Goal: Task Accomplishment & Management: Use online tool/utility

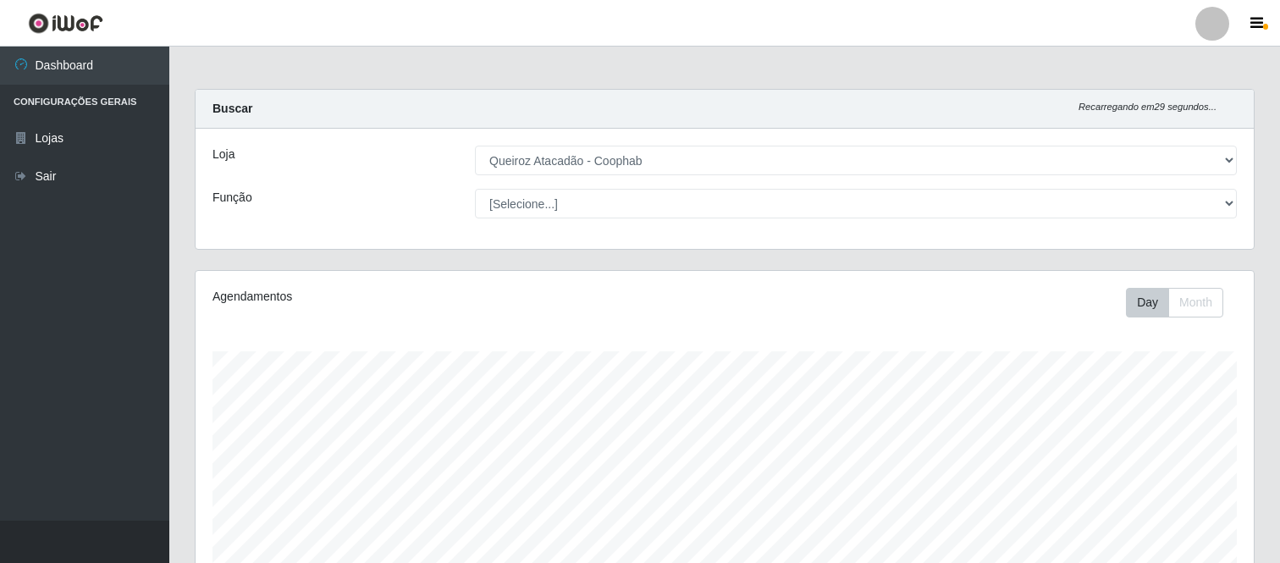
select select "463"
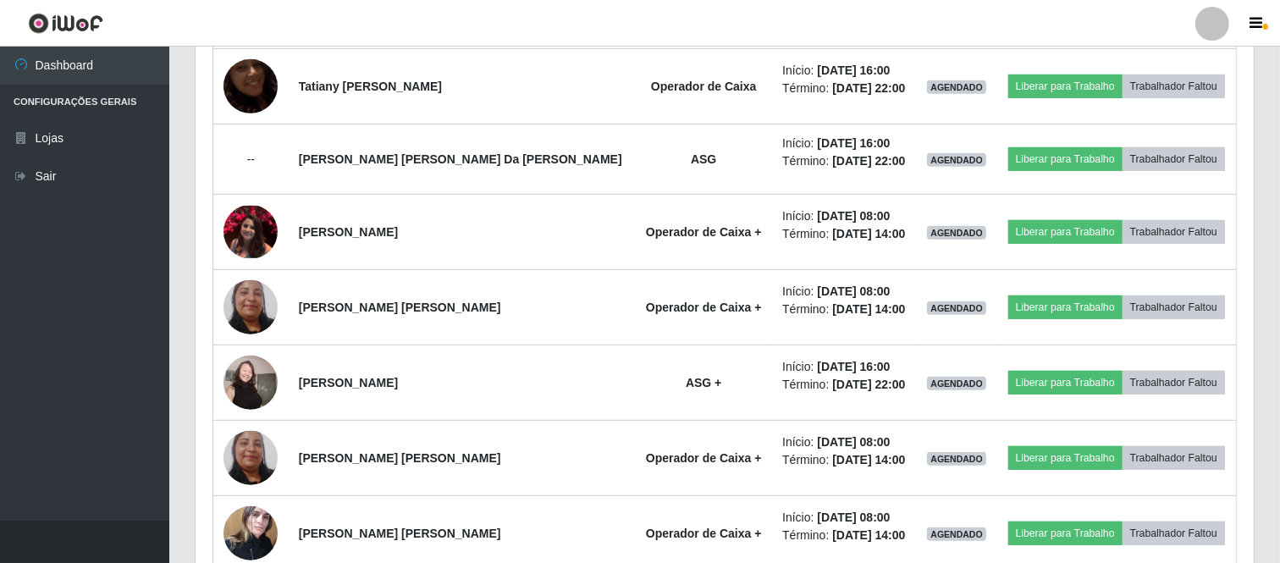
scroll to position [351, 1059]
click at [1202, 12] on div at bounding box center [1213, 24] width 34 height 34
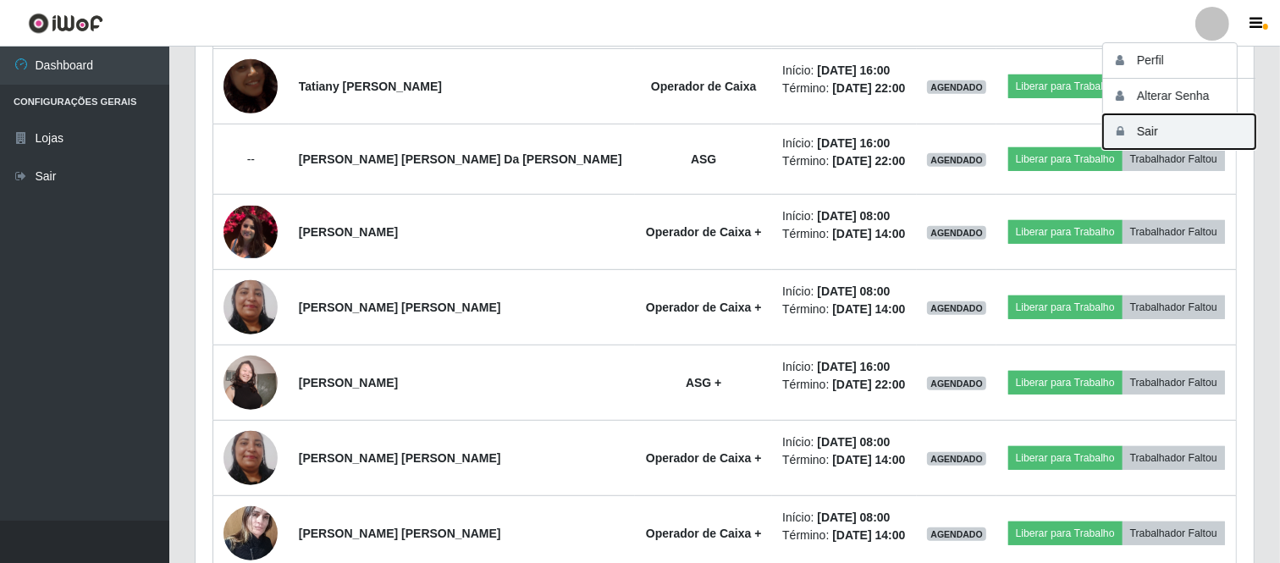
click at [1136, 129] on button "Sair" at bounding box center [1179, 131] width 152 height 35
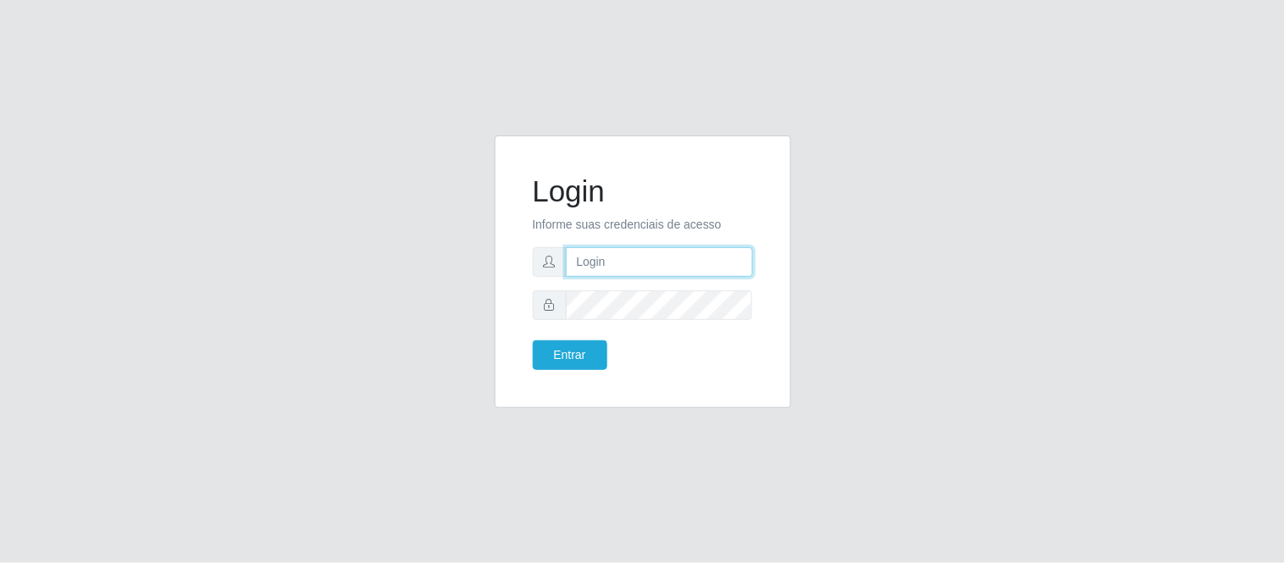
click at [596, 252] on input "text" at bounding box center [659, 262] width 187 height 30
type input "[PERSON_NAME][EMAIL_ADDRESS][PERSON_NAME][DOMAIN_NAME]"
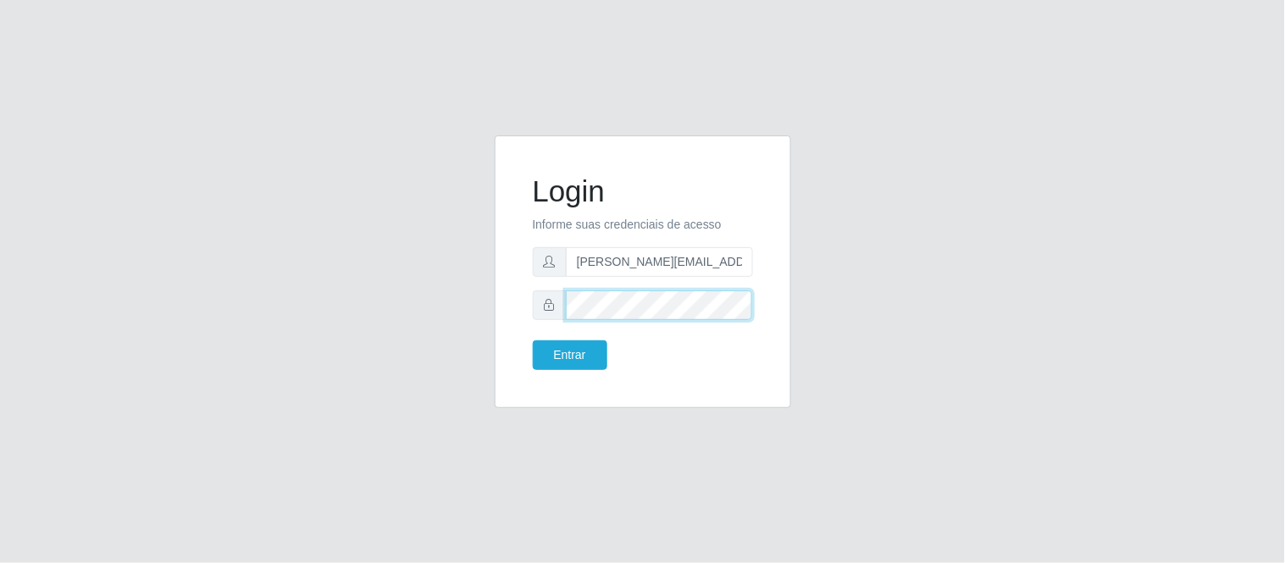
click at [533, 340] on button "Entrar" at bounding box center [570, 355] width 75 height 30
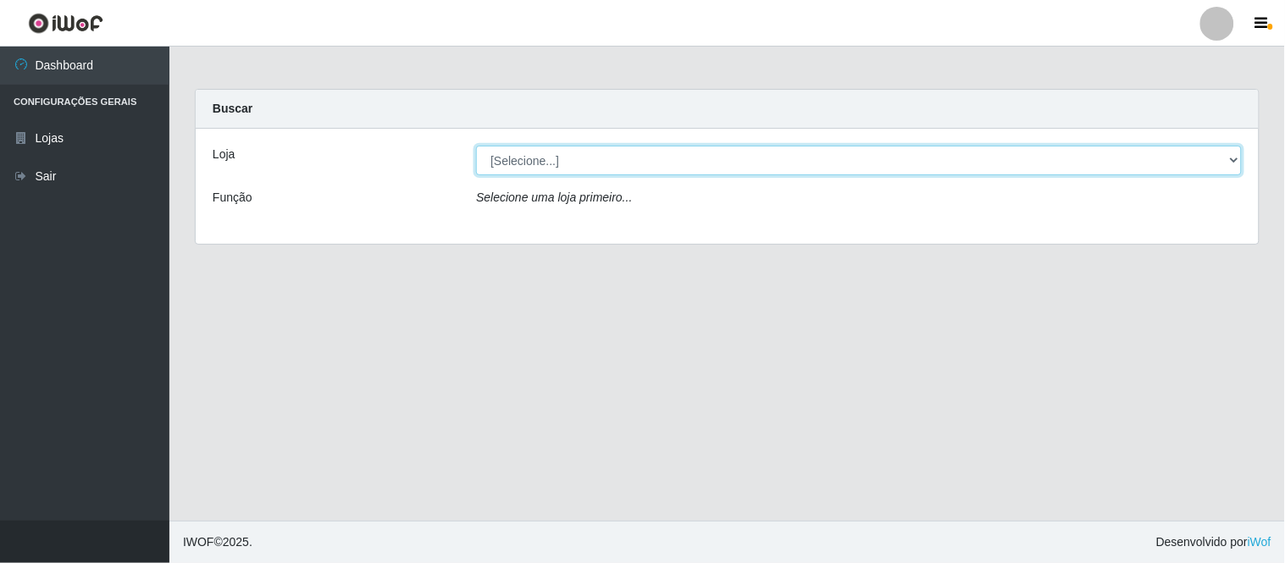
click at [1232, 162] on select "[Selecione...] Queiroz Atacadão - Coophab" at bounding box center [859, 161] width 766 height 30
select select "463"
click at [476, 146] on select "[Selecione...] Queiroz Atacadão - Coophab" at bounding box center [859, 161] width 766 height 30
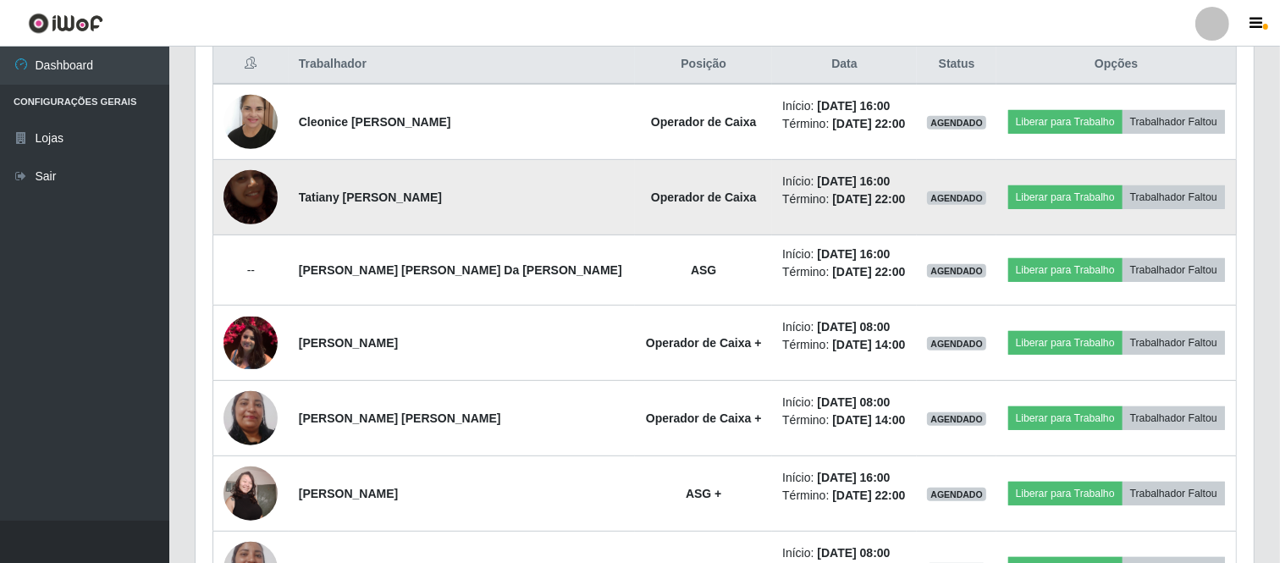
scroll to position [480, 0]
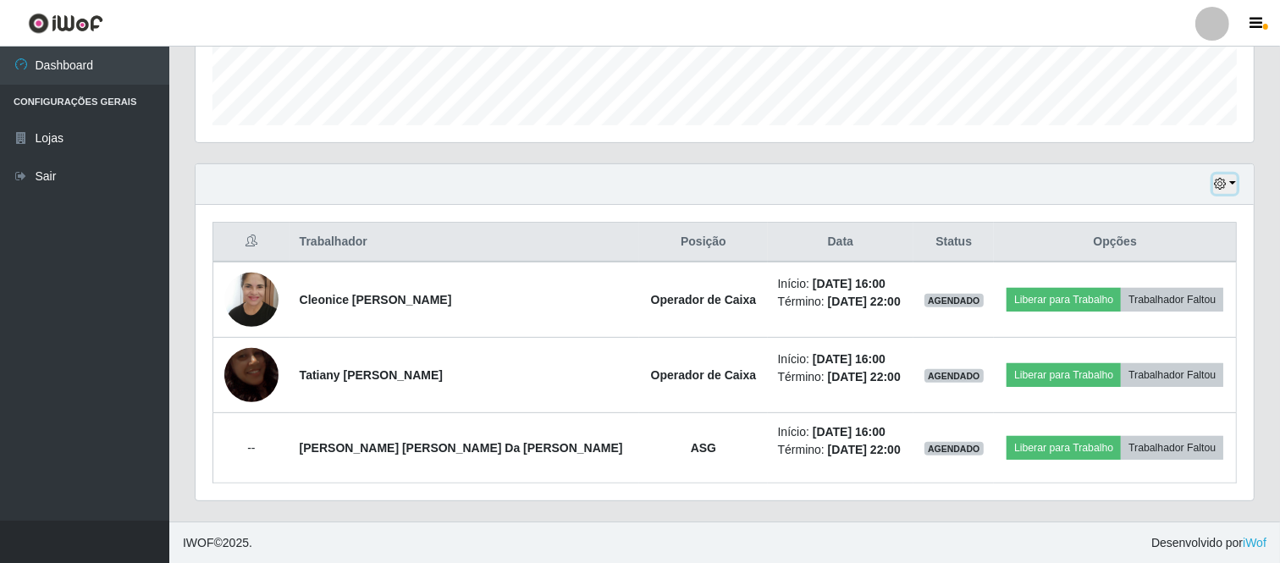
click at [1224, 182] on icon "button" at bounding box center [1220, 184] width 12 height 12
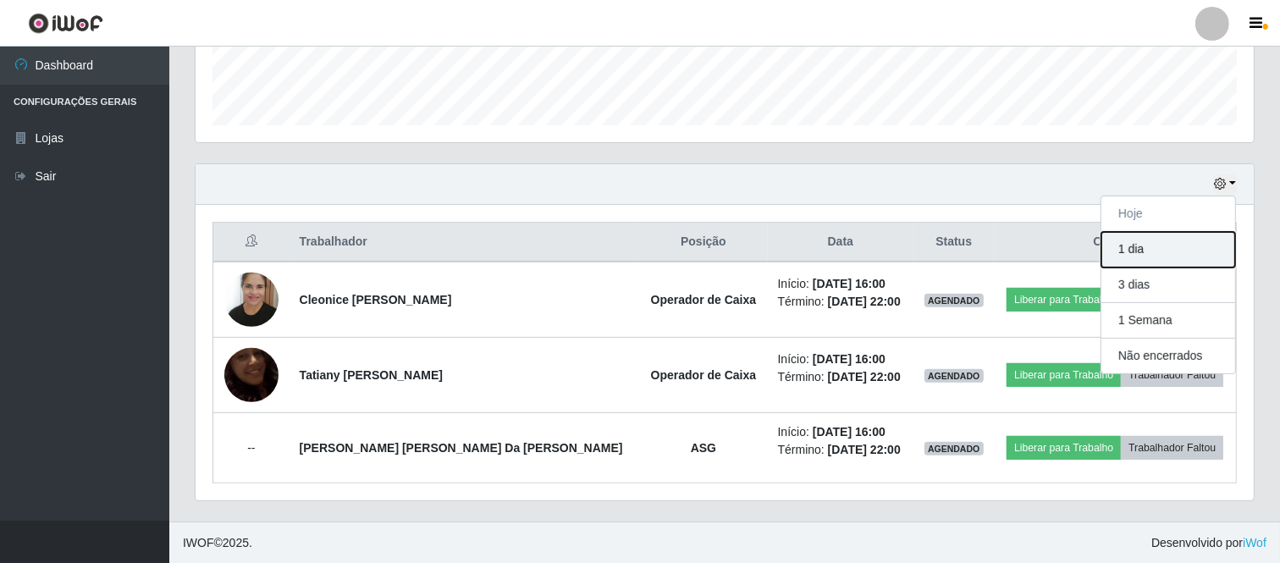
click at [1147, 252] on button "1 dia" at bounding box center [1169, 250] width 134 height 36
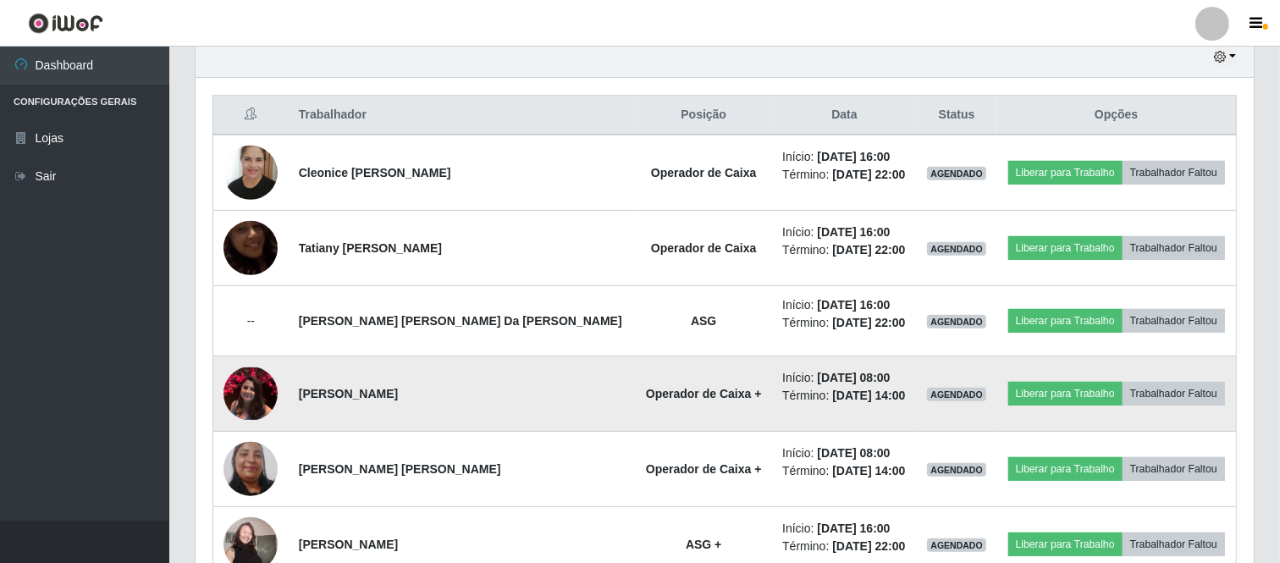
scroll to position [446, 0]
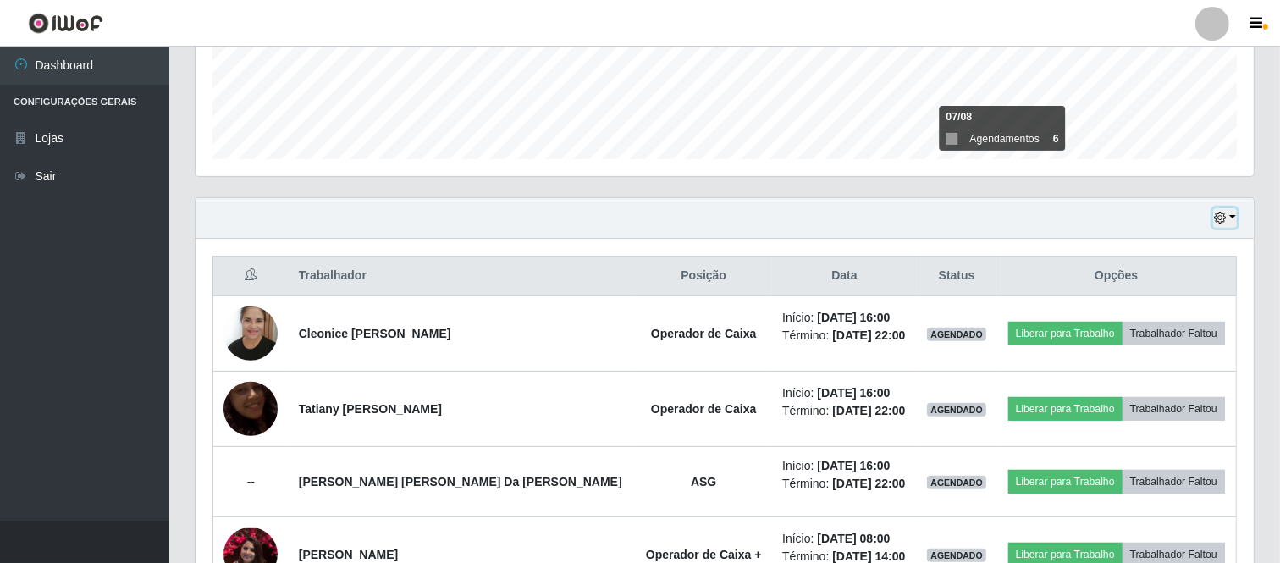
click at [1222, 218] on icon "button" at bounding box center [1220, 218] width 12 height 12
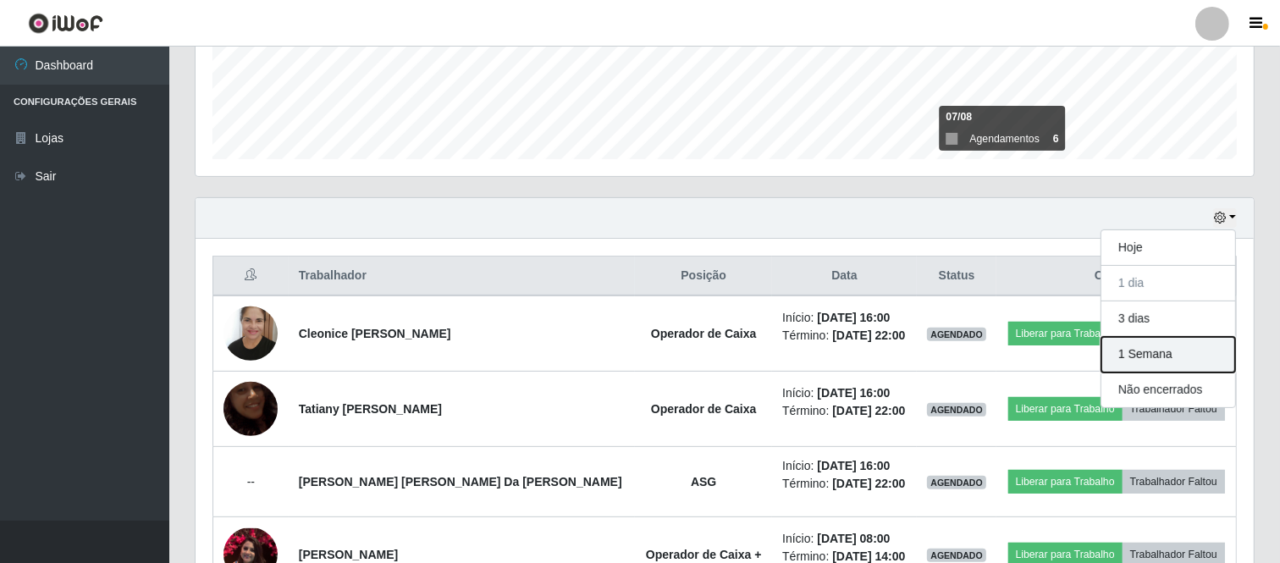
click at [1144, 354] on button "1 Semana" at bounding box center [1169, 355] width 134 height 36
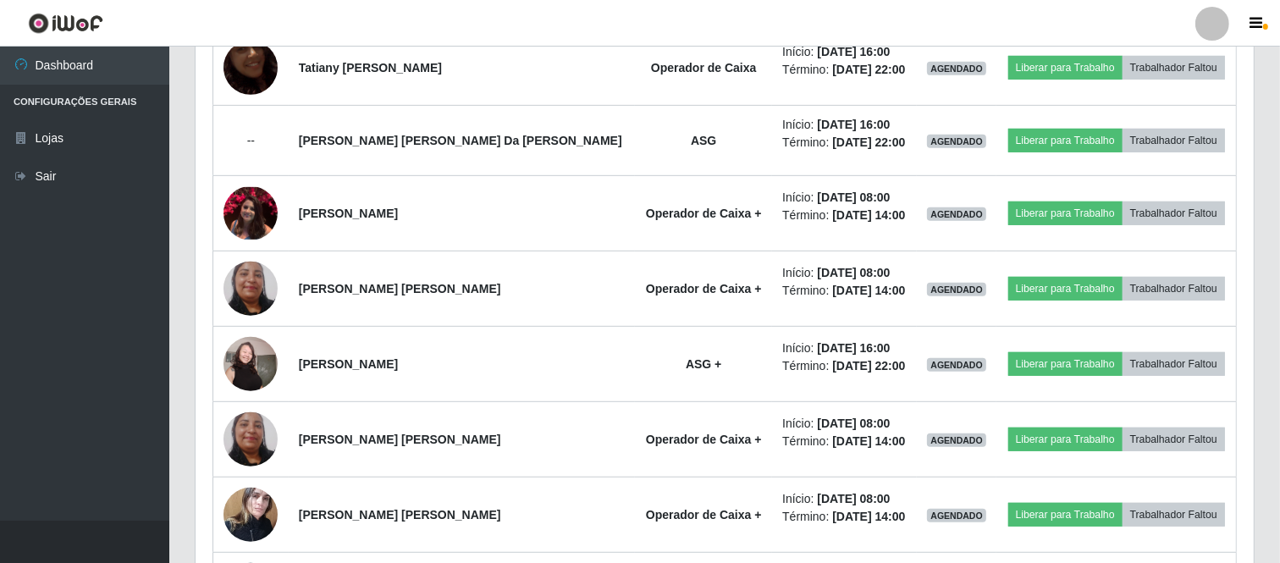
scroll to position [540, 0]
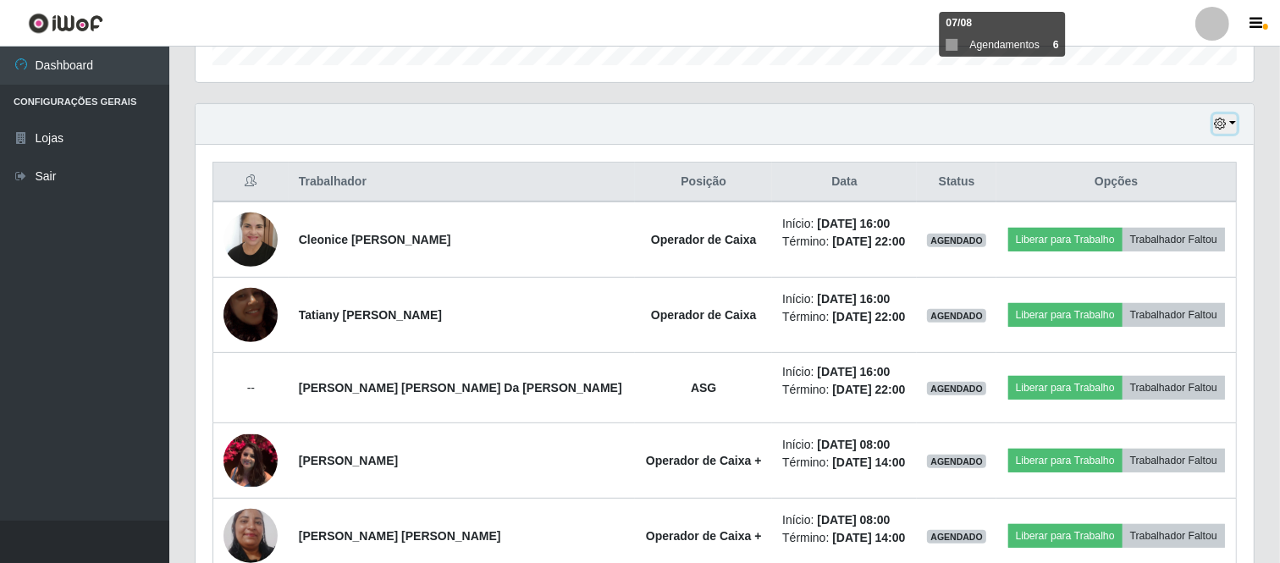
click at [1221, 128] on icon "button" at bounding box center [1220, 124] width 12 height 12
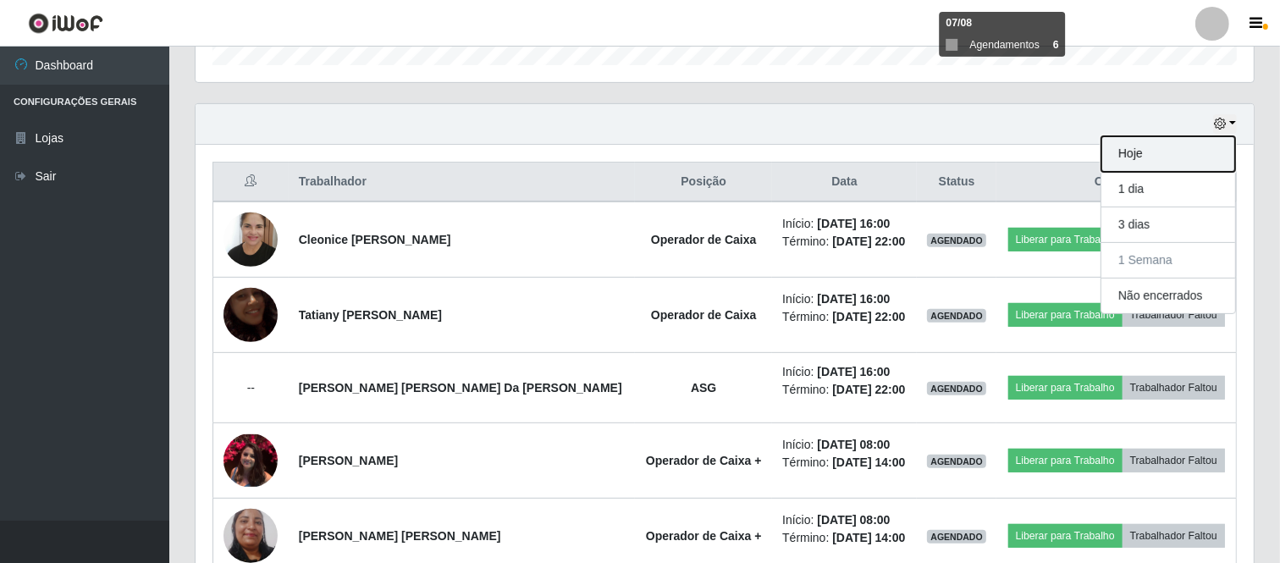
click at [1142, 153] on button "Hoje" at bounding box center [1169, 154] width 134 height 36
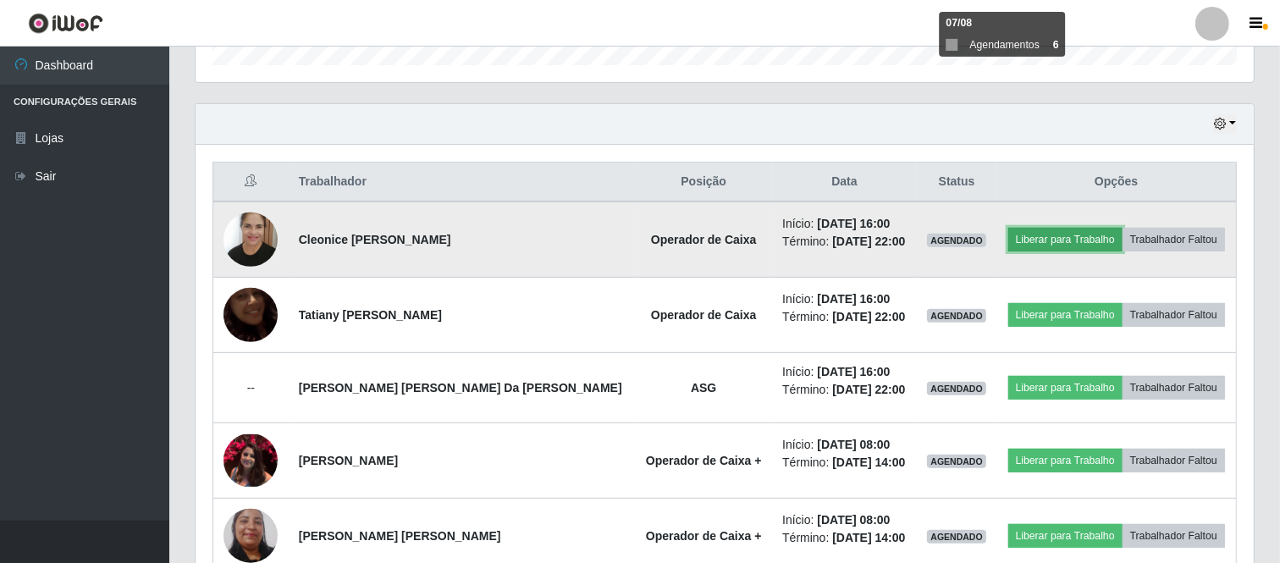
click at [1036, 235] on button "Liberar para Trabalho" at bounding box center [1066, 240] width 114 height 24
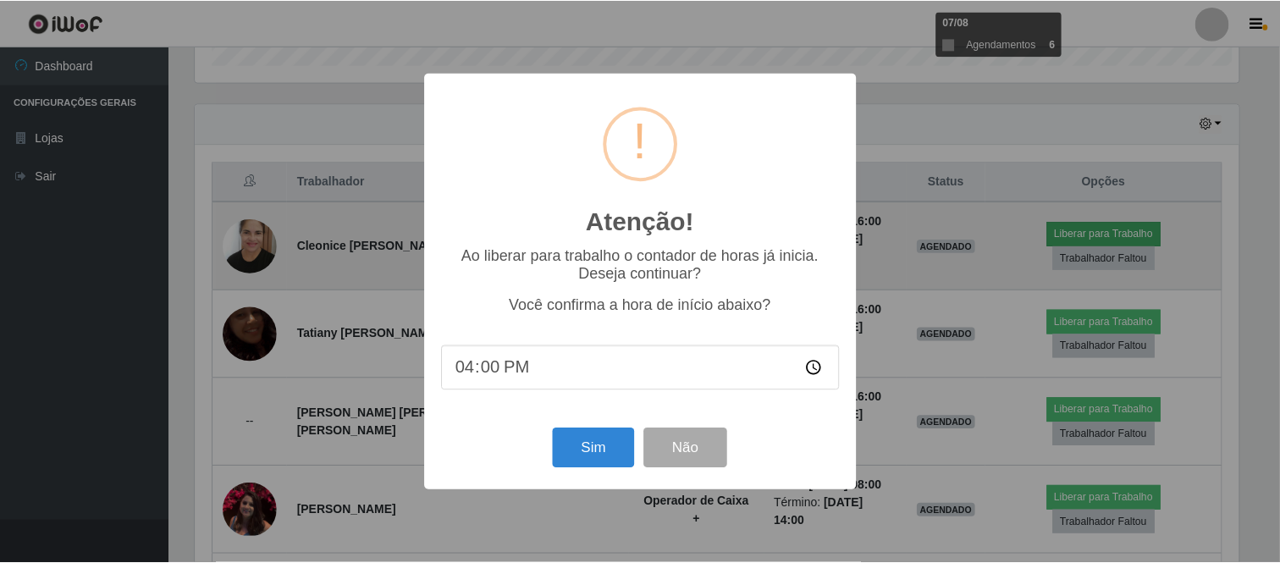
scroll to position [351, 1048]
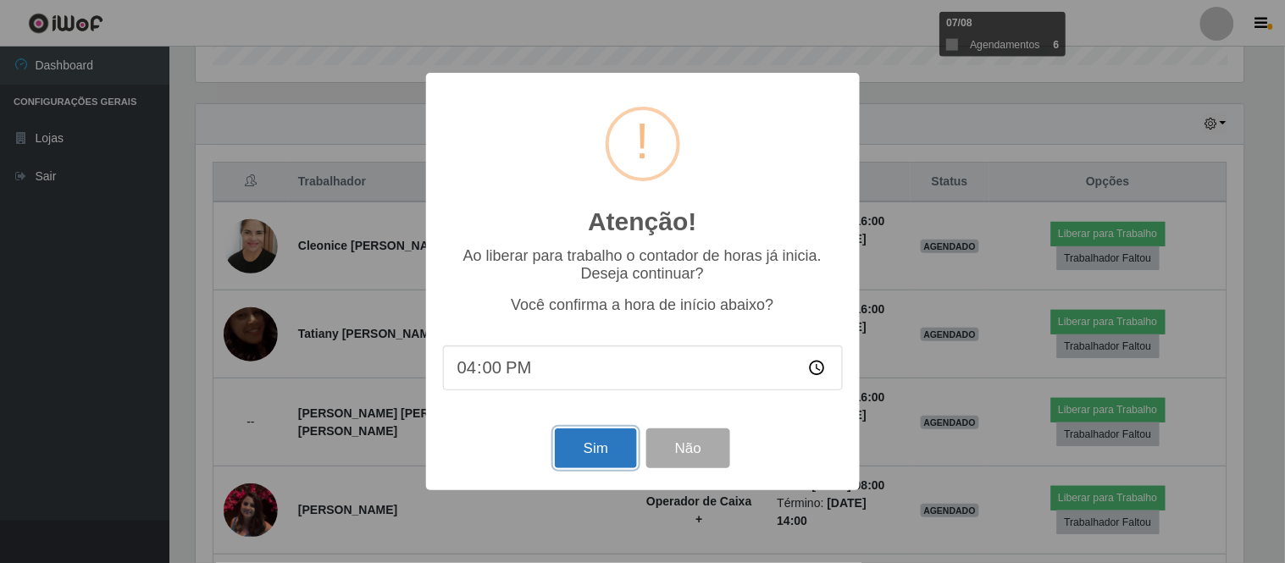
click at [597, 447] on button "Sim" at bounding box center [596, 448] width 82 height 40
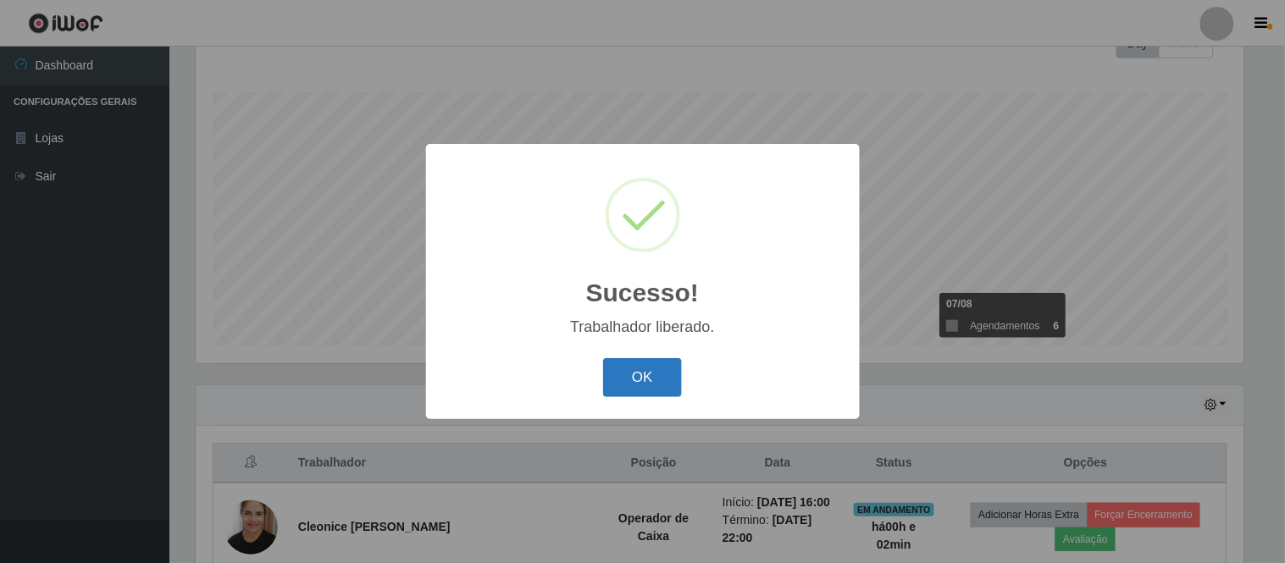
click at [647, 375] on button "OK" at bounding box center [642, 378] width 79 height 40
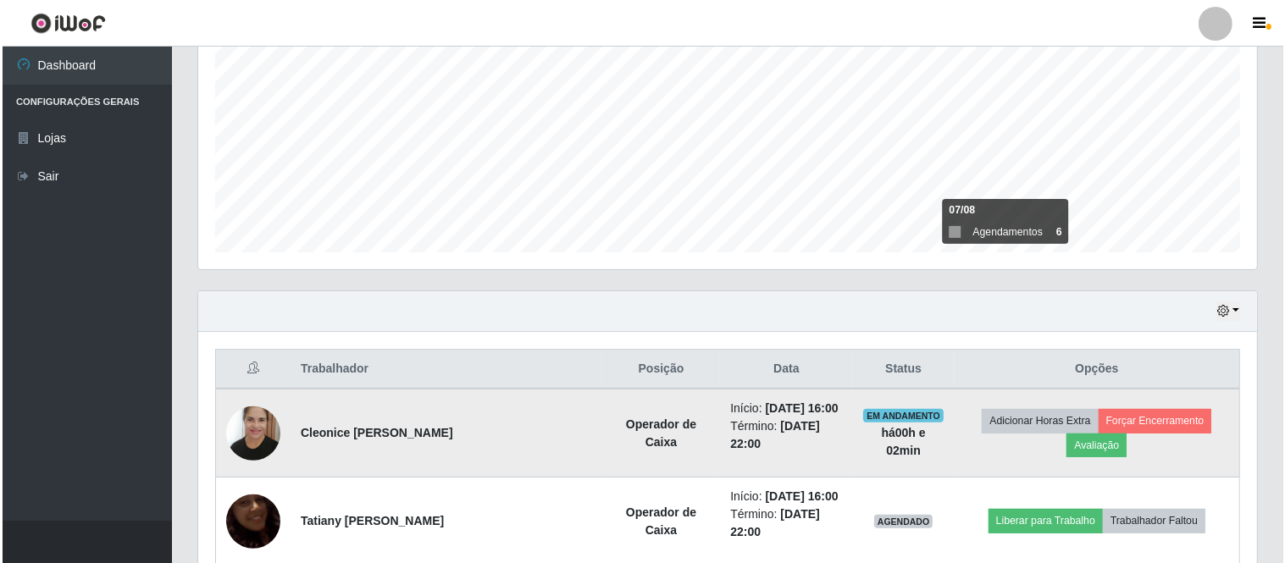
scroll to position [523, 0]
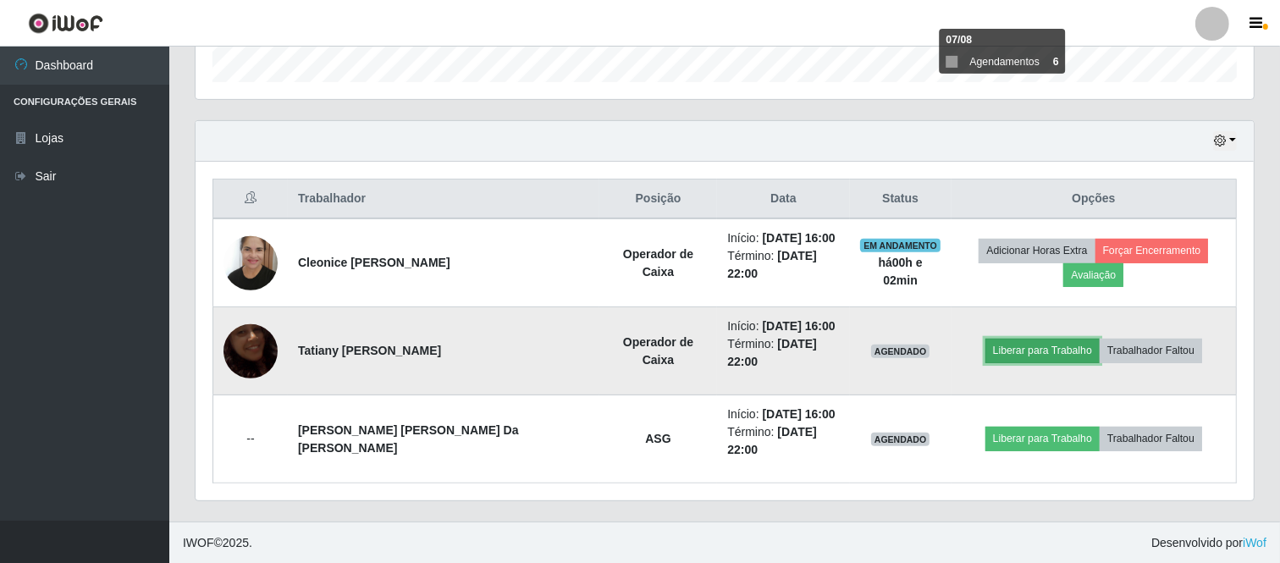
click at [1014, 348] on button "Liberar para Trabalho" at bounding box center [1043, 351] width 114 height 24
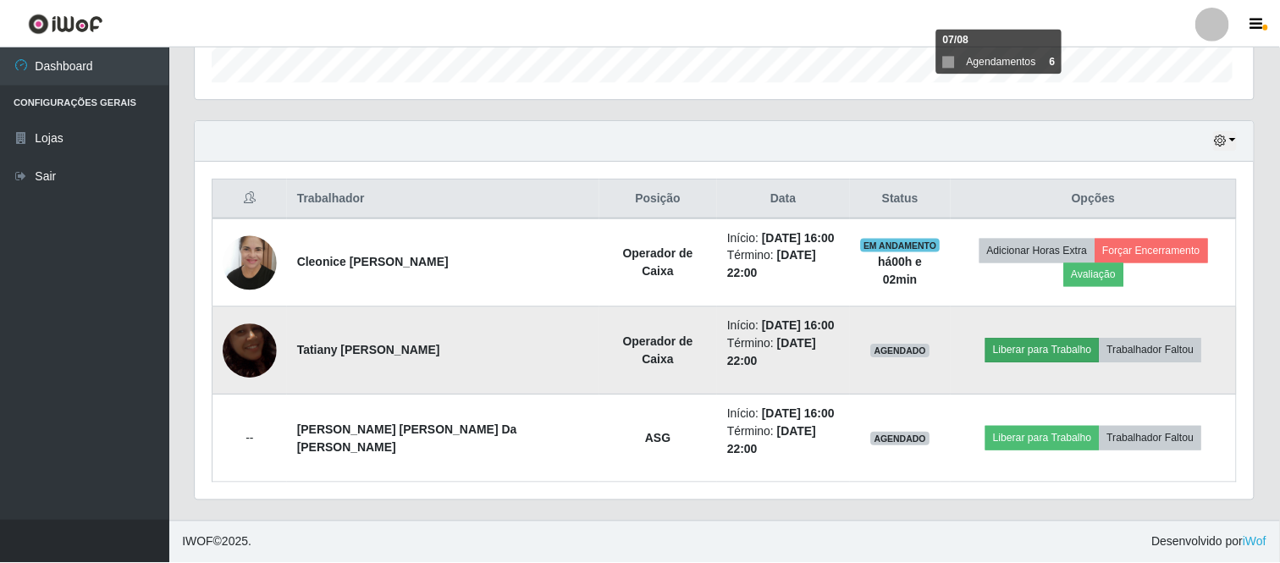
scroll to position [351, 1048]
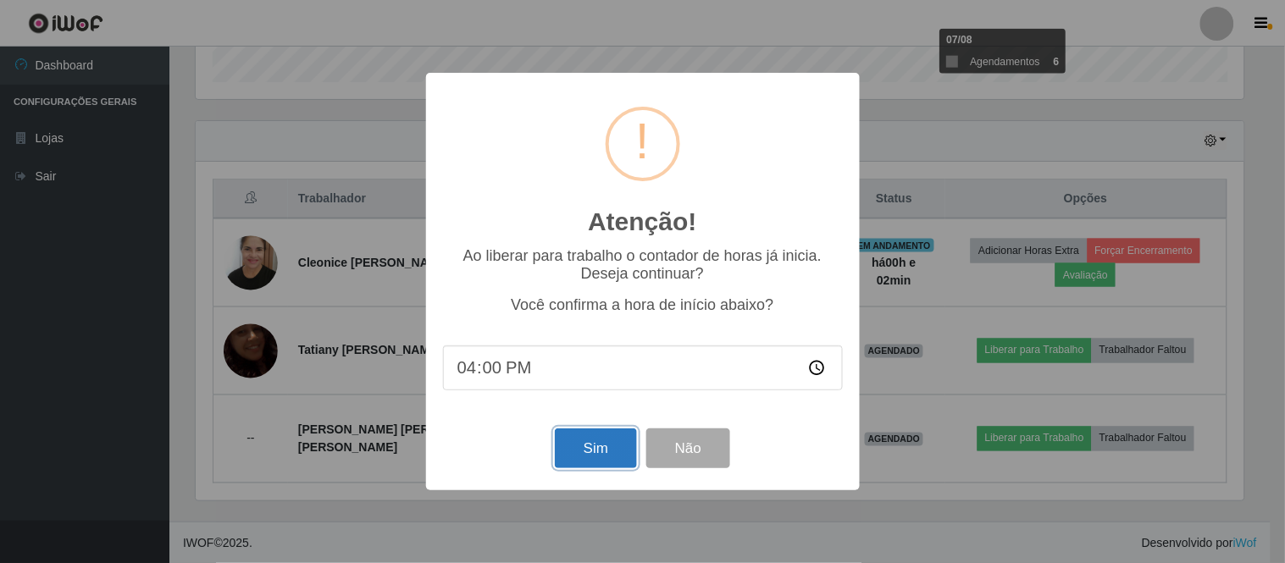
click at [588, 457] on button "Sim" at bounding box center [596, 448] width 82 height 40
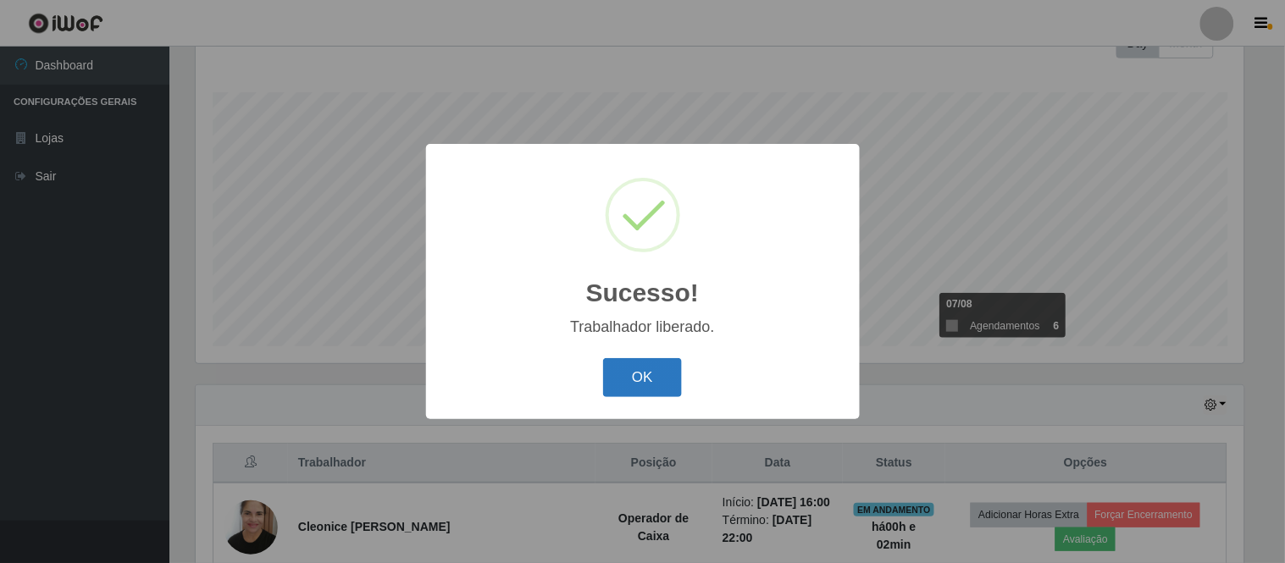
click at [650, 374] on button "OK" at bounding box center [642, 378] width 79 height 40
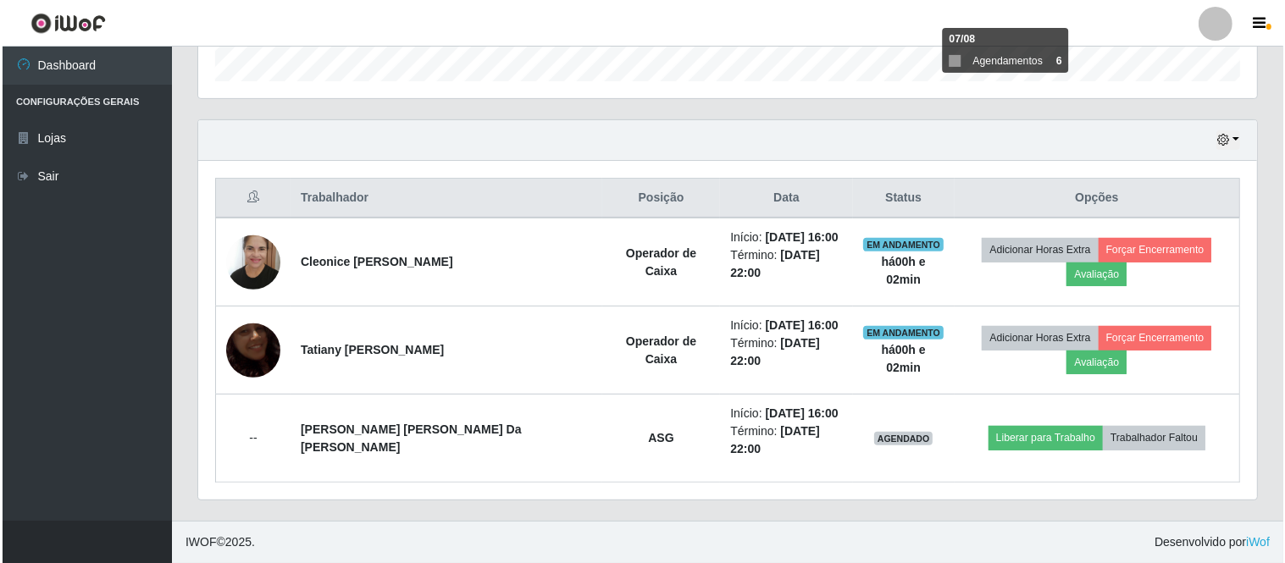
scroll to position [523, 0]
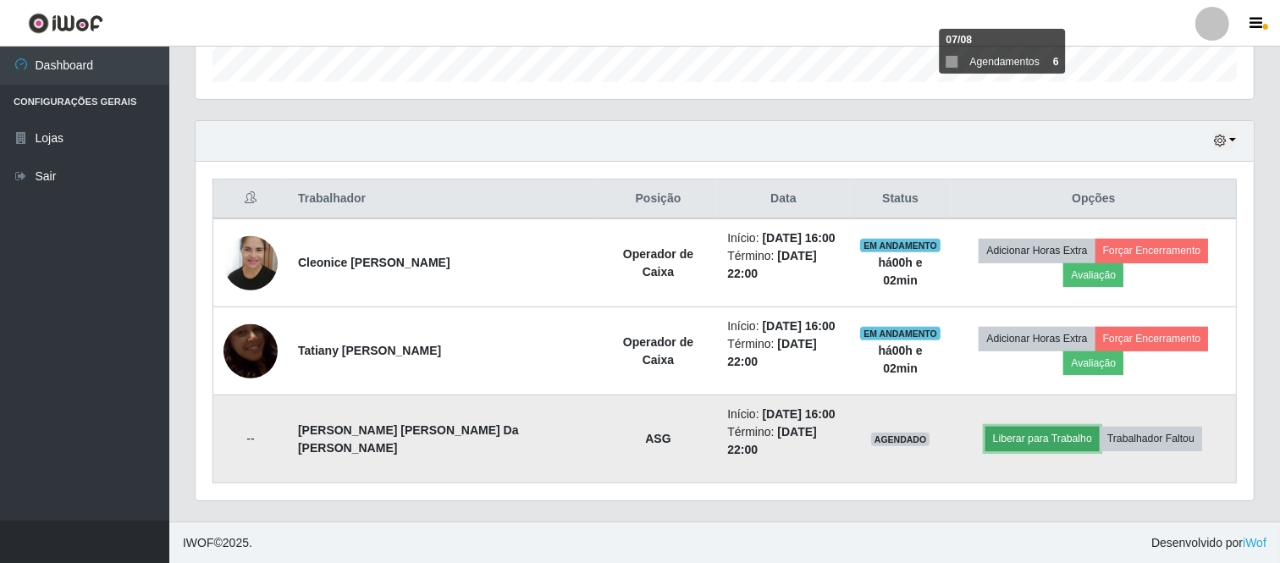
click at [1033, 441] on button "Liberar para Trabalho" at bounding box center [1043, 439] width 114 height 24
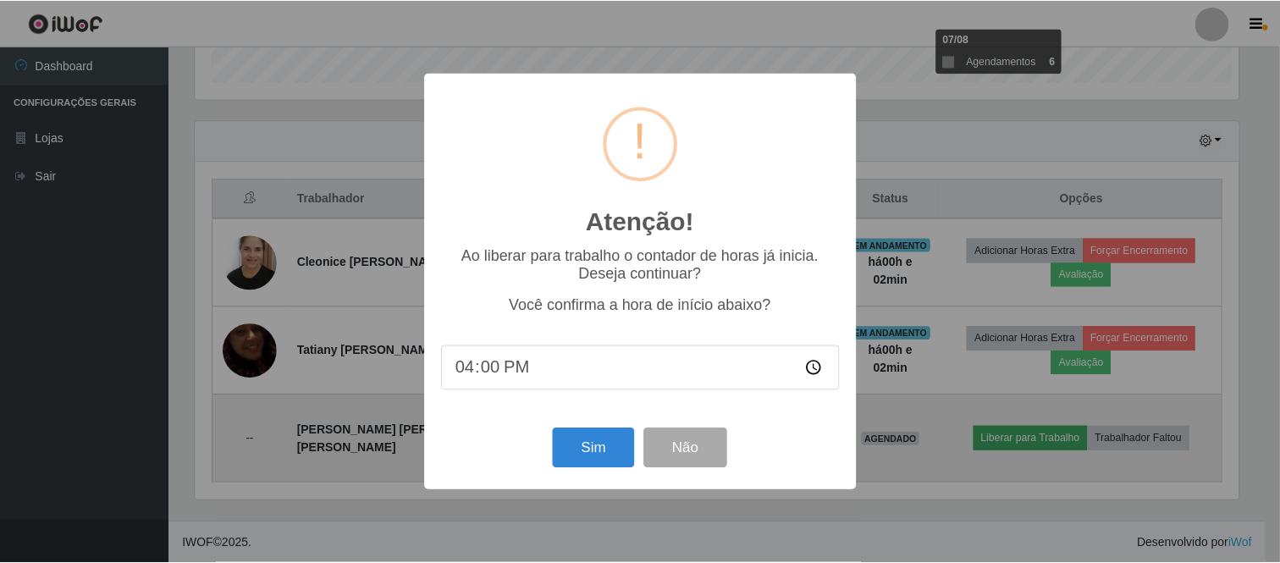
scroll to position [351, 1048]
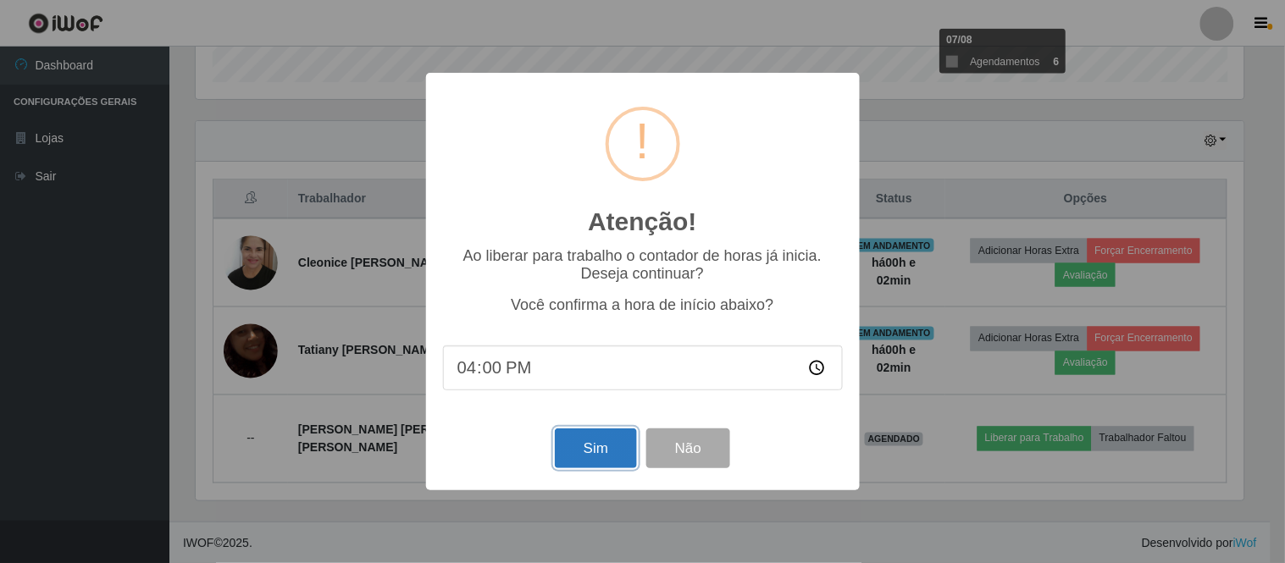
click at [597, 451] on button "Sim" at bounding box center [596, 448] width 82 height 40
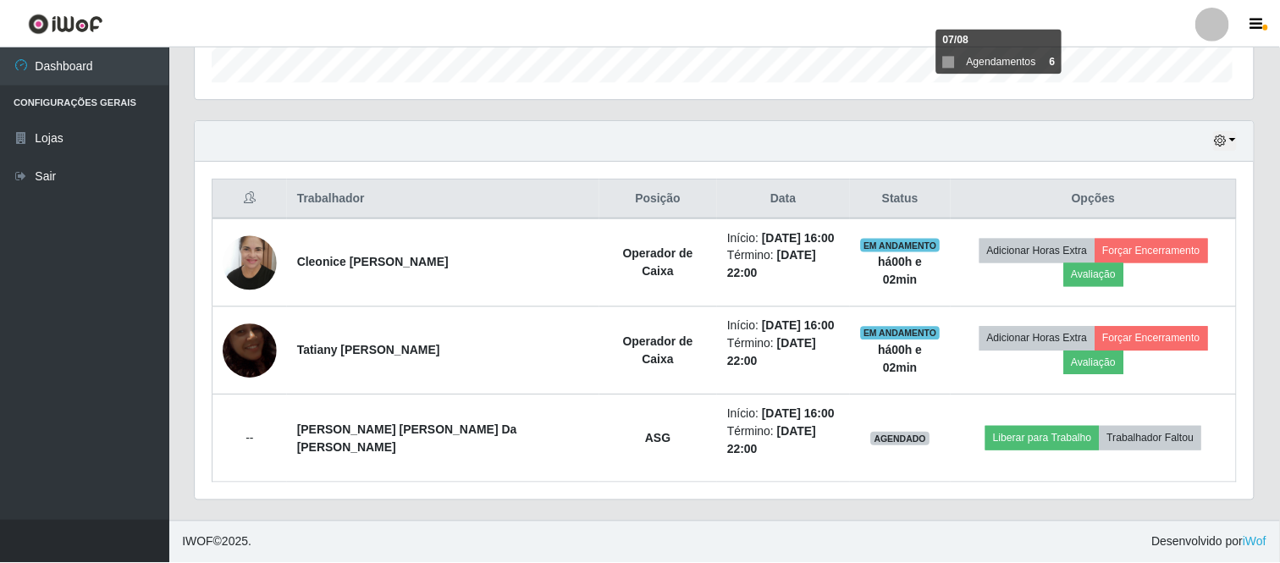
scroll to position [0, 0]
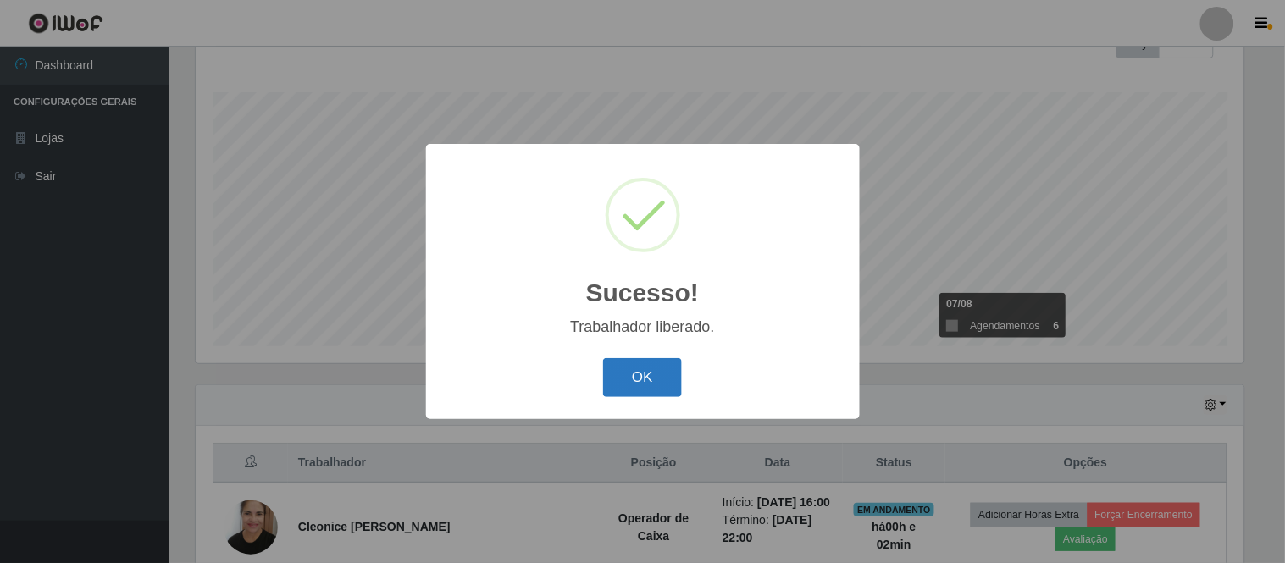
click at [640, 371] on button "OK" at bounding box center [642, 378] width 79 height 40
